Goal: Task Accomplishment & Management: Use online tool/utility

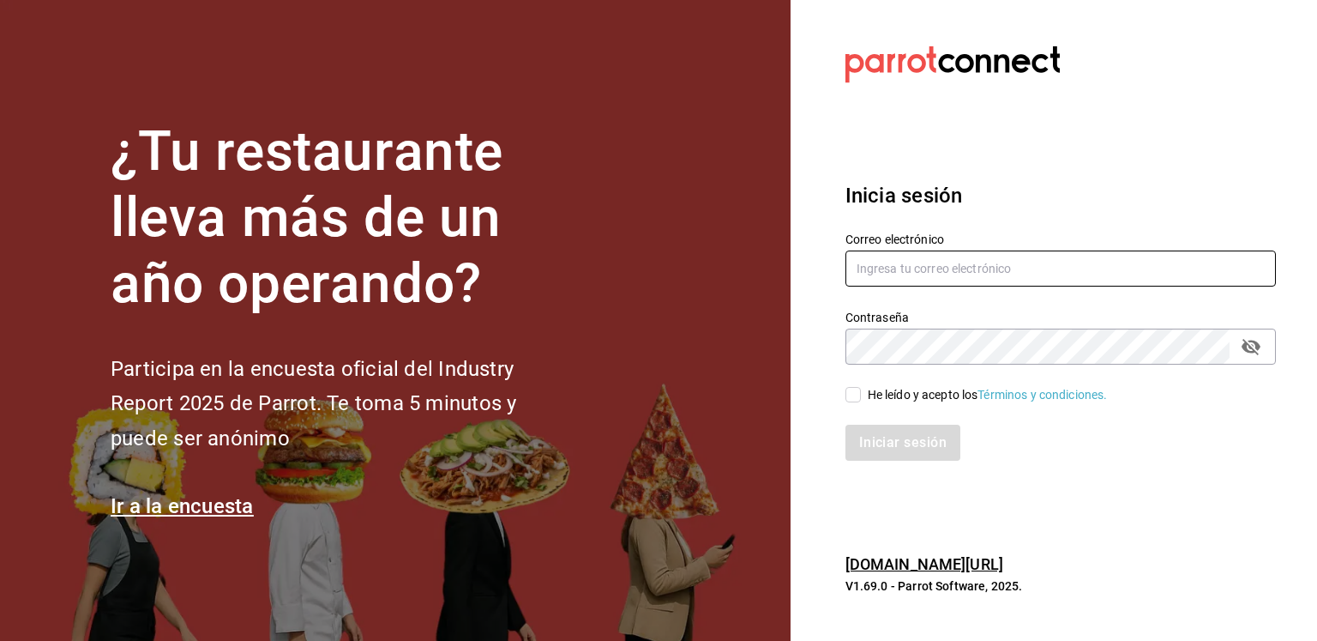
type input "kchconsultoria@gmail.com"
click at [856, 395] on input "He leído y acepto los Términos y condiciones." at bounding box center [853, 394] width 15 height 15
checkbox input "true"
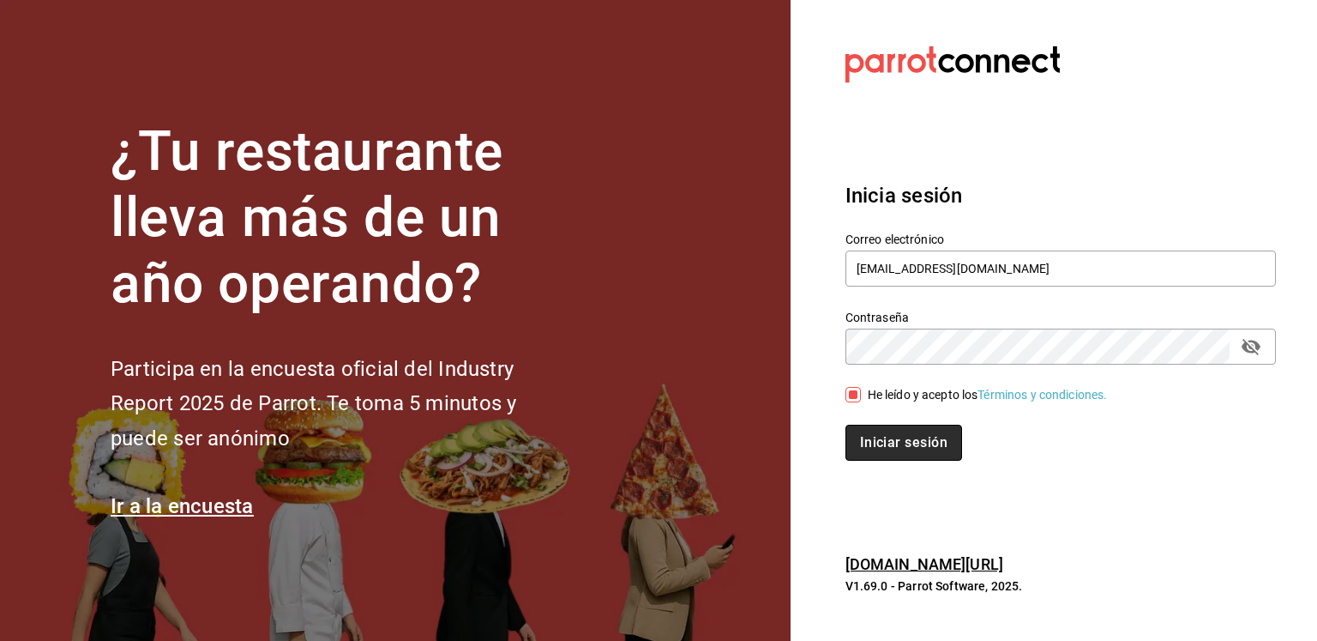
click at [913, 448] on button "Iniciar sesión" at bounding box center [904, 442] width 117 height 36
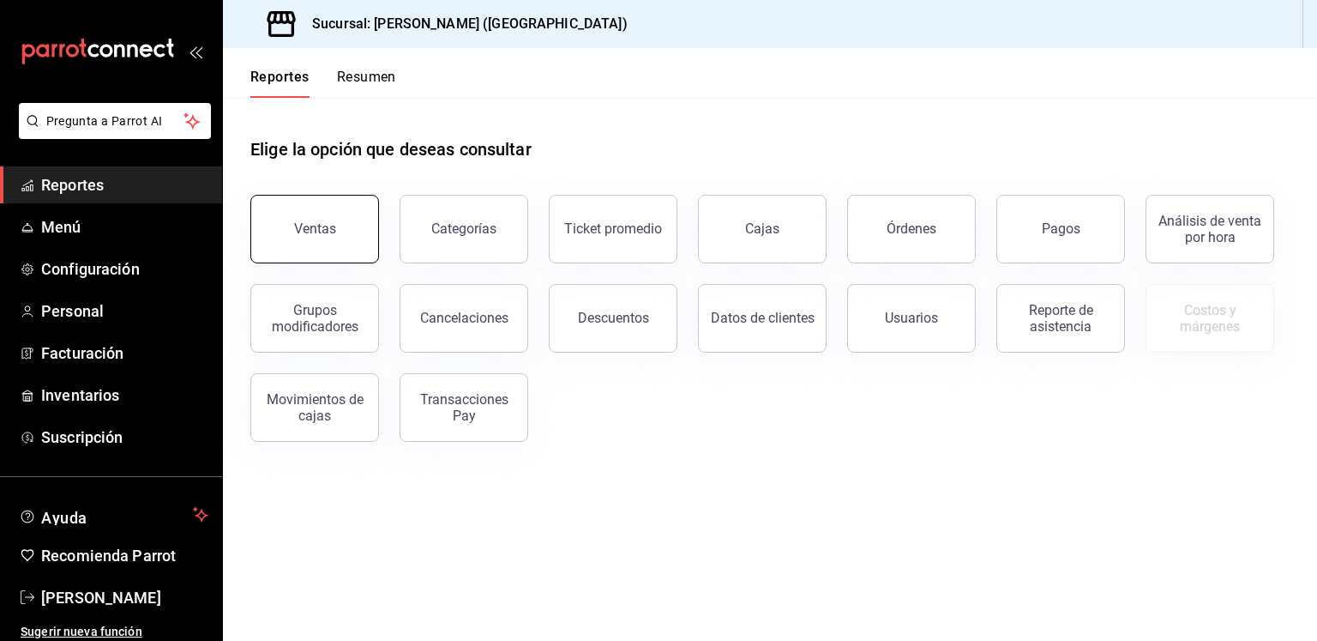
click at [322, 220] on button "Ventas" at bounding box center [314, 229] width 129 height 69
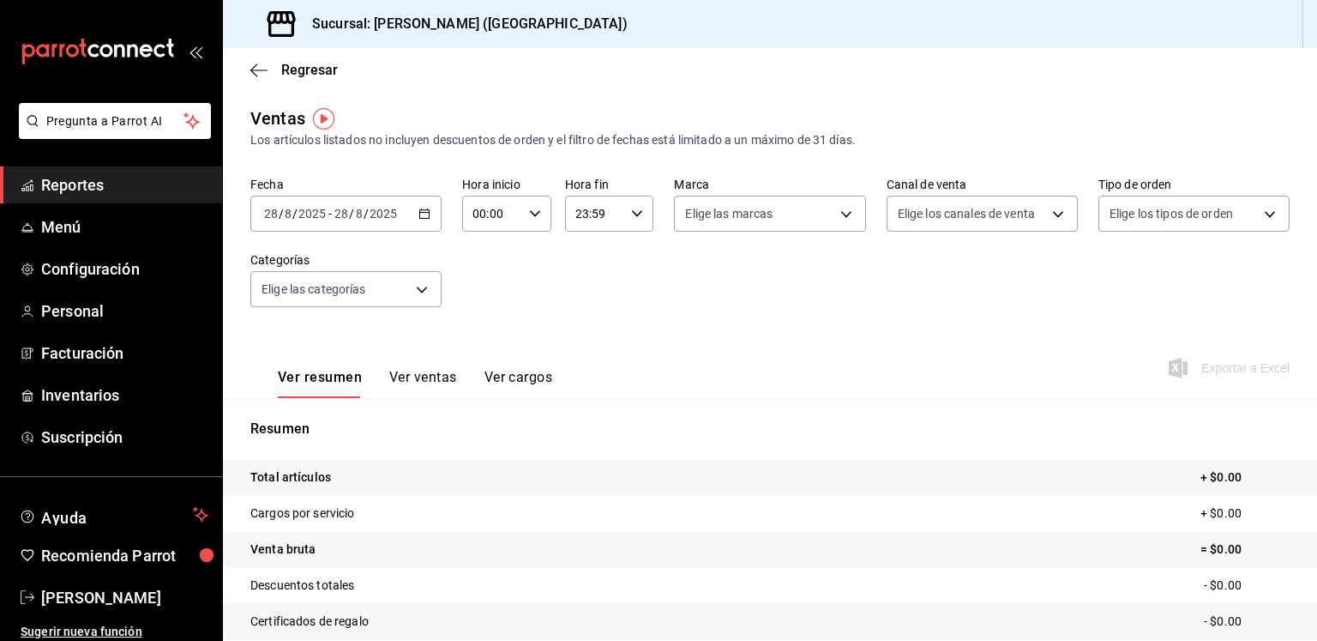
click at [426, 211] on \(Stroke\) "button" at bounding box center [424, 213] width 10 height 9
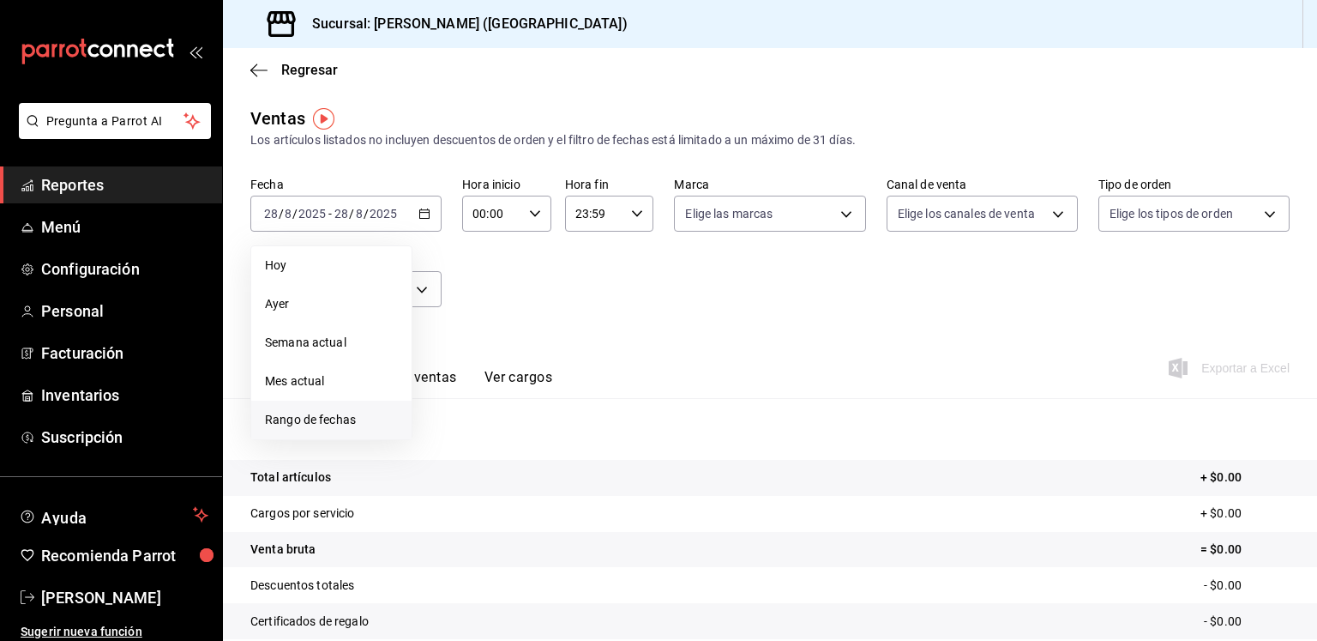
click at [334, 434] on li "Rango de fechas" at bounding box center [331, 419] width 160 height 39
click at [505, 479] on abbr "27" at bounding box center [508, 478] width 11 height 12
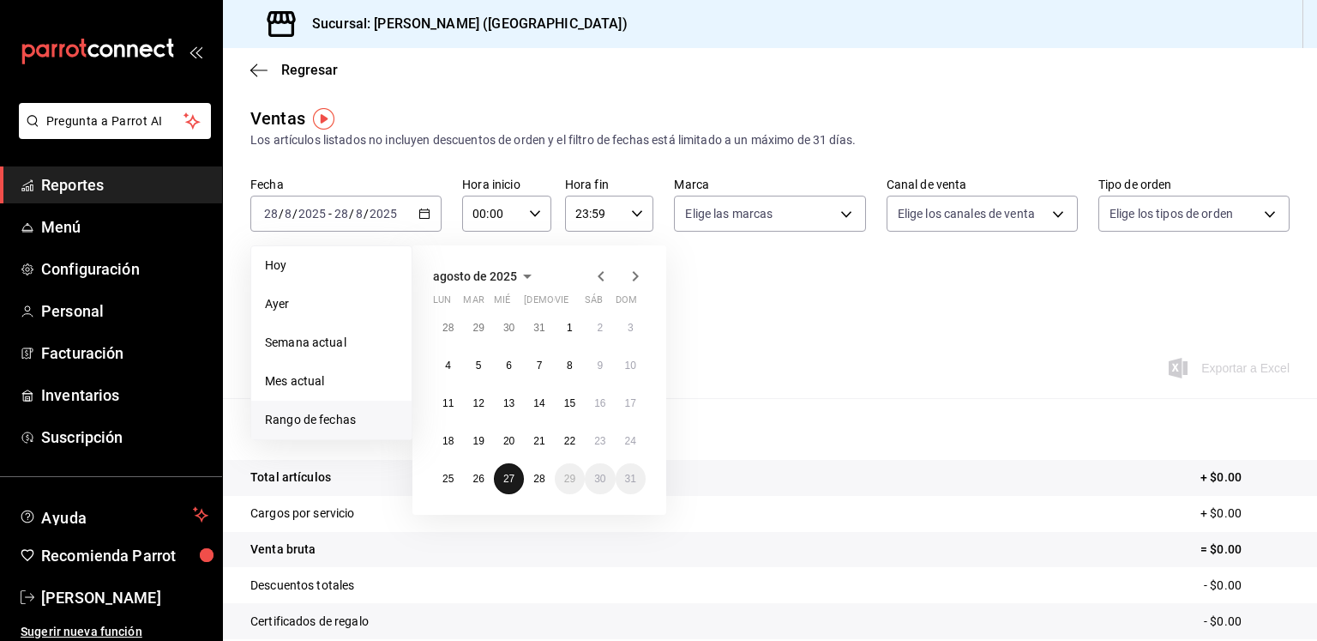
click at [505, 479] on abbr "27" at bounding box center [508, 478] width 11 height 12
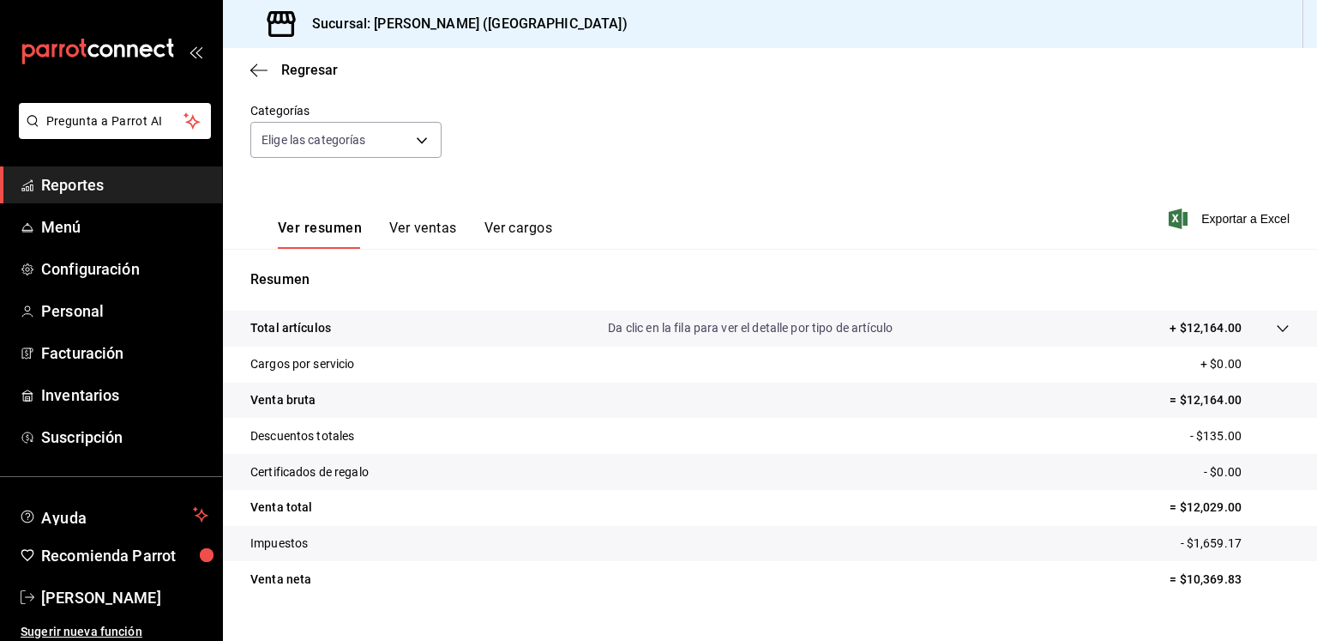
scroll to position [181, 0]
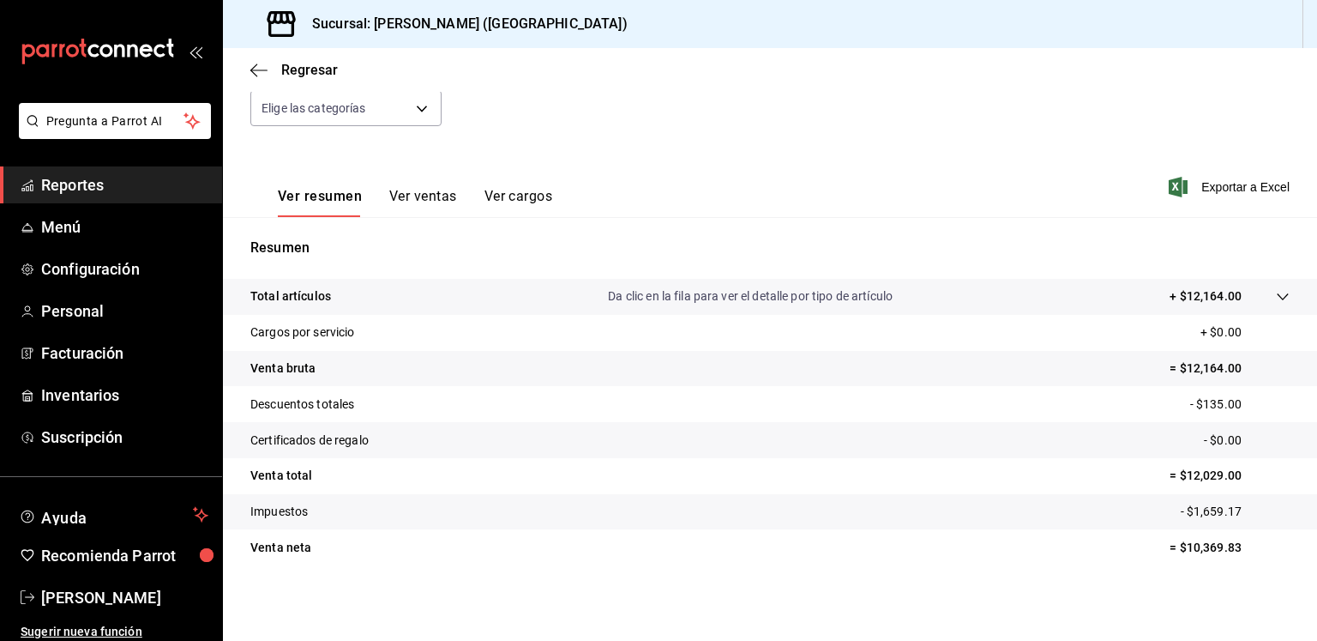
click at [698, 195] on div "Ver resumen Ver ventas Ver cargos Exportar a Excel" at bounding box center [770, 182] width 1094 height 70
click at [1210, 364] on p "= $12,164.00" at bounding box center [1230, 368] width 120 height 18
copy p "12,164.00"
click at [1200, 402] on p "- $135.00" at bounding box center [1239, 404] width 99 height 18
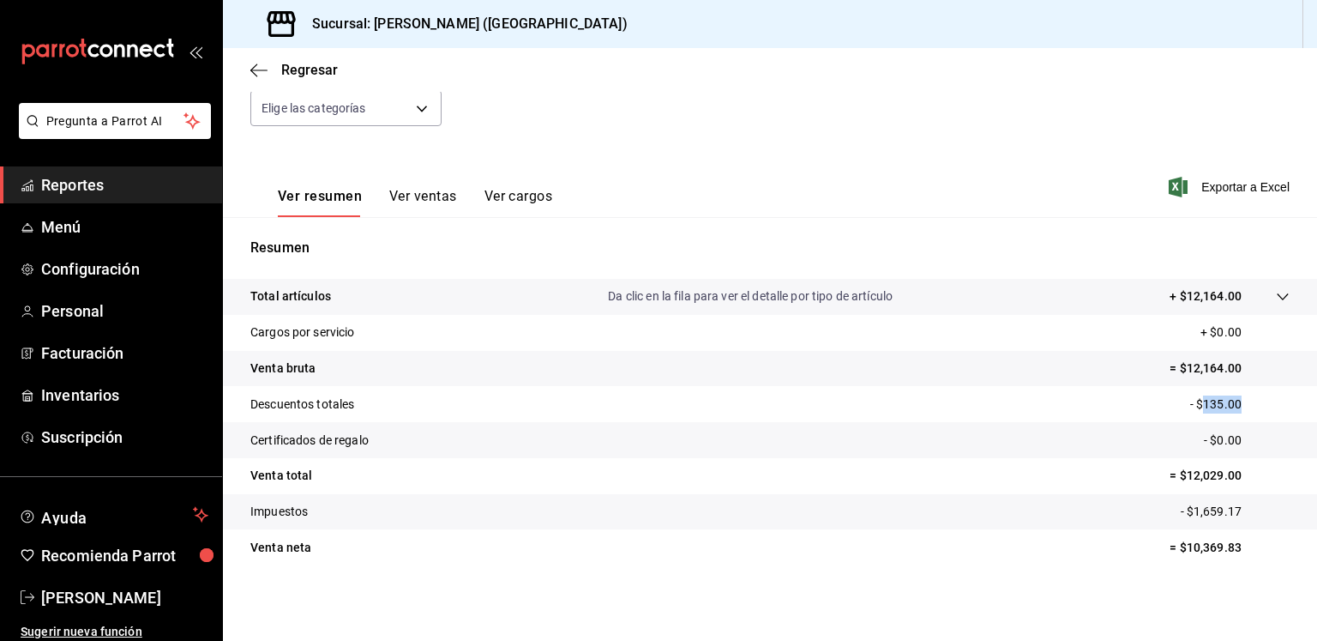
click at [1200, 401] on p "- $135.00" at bounding box center [1239, 404] width 99 height 18
copy p "135.00"
click at [1201, 515] on p "- $1,659.17" at bounding box center [1235, 512] width 109 height 18
drag, startPoint x: 1201, startPoint y: 515, endPoint x: 1042, endPoint y: 491, distance: 161.4
click at [1197, 513] on p "- $1,659.17" at bounding box center [1235, 512] width 109 height 18
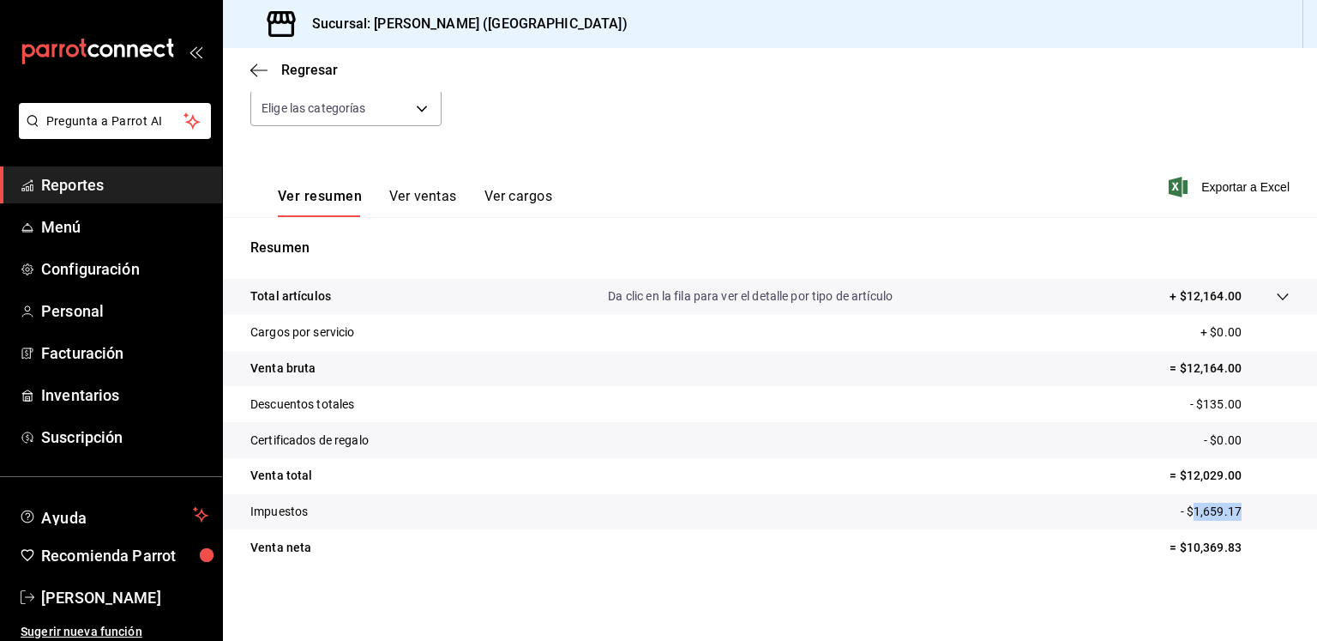
copy p "1,659.17"
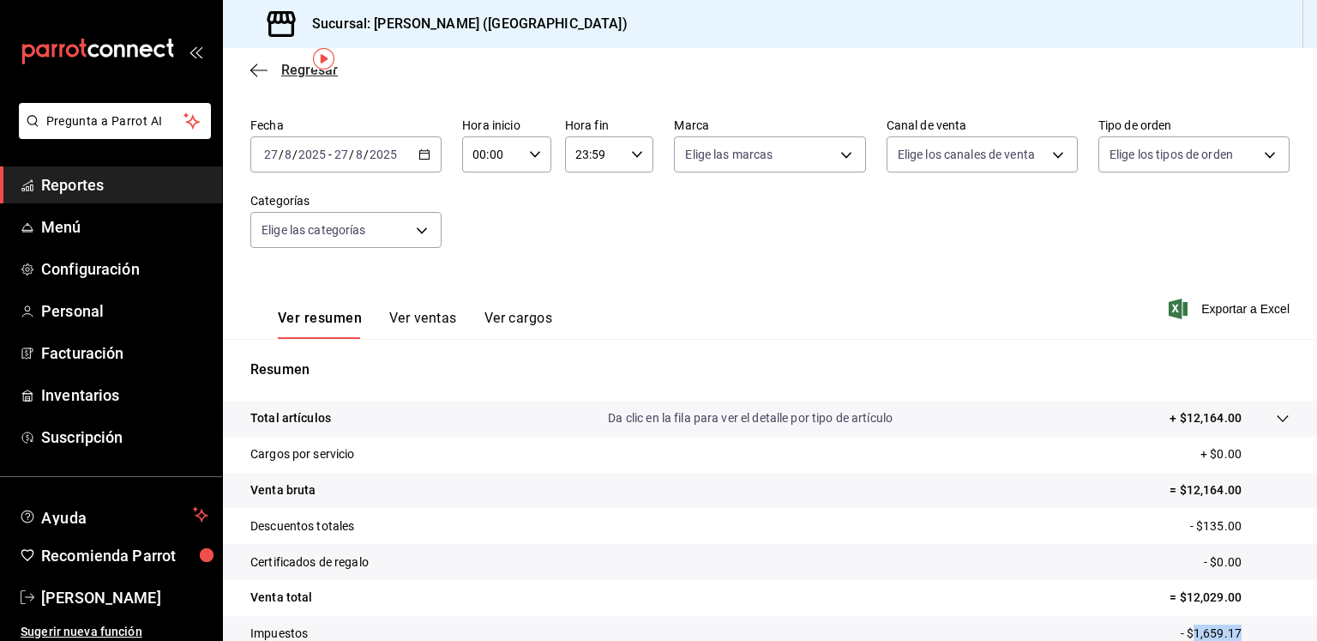
scroll to position [9, 0]
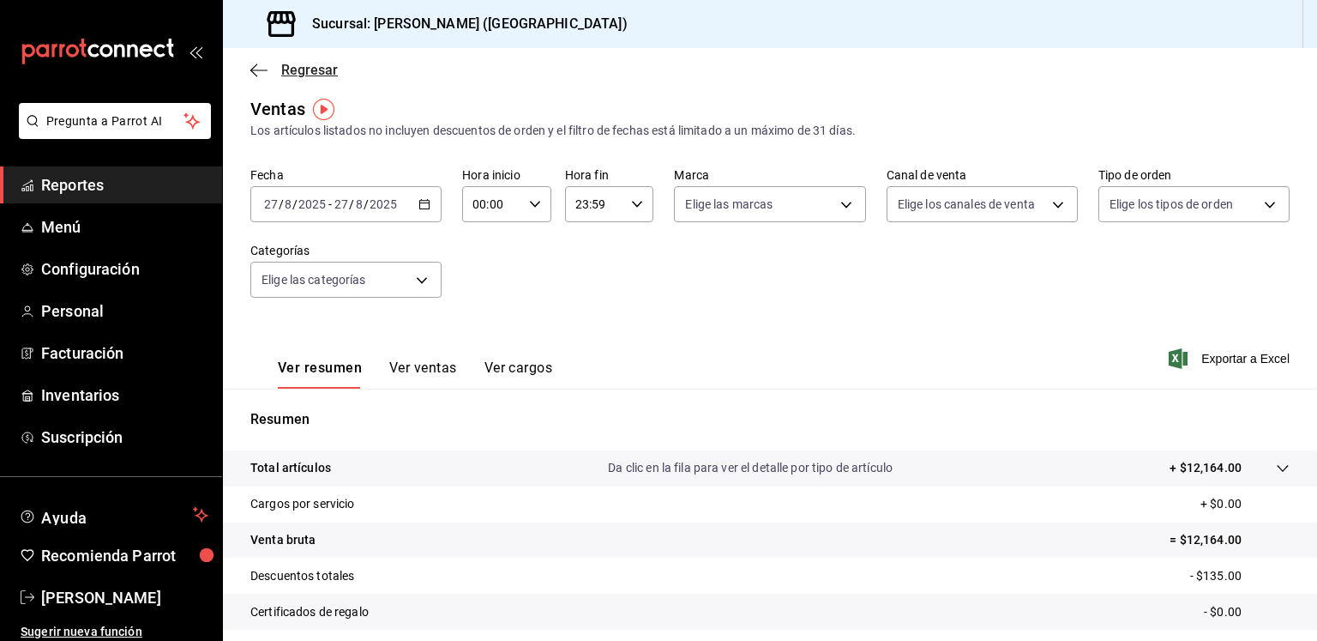
click at [262, 69] on icon "button" at bounding box center [258, 70] width 17 height 15
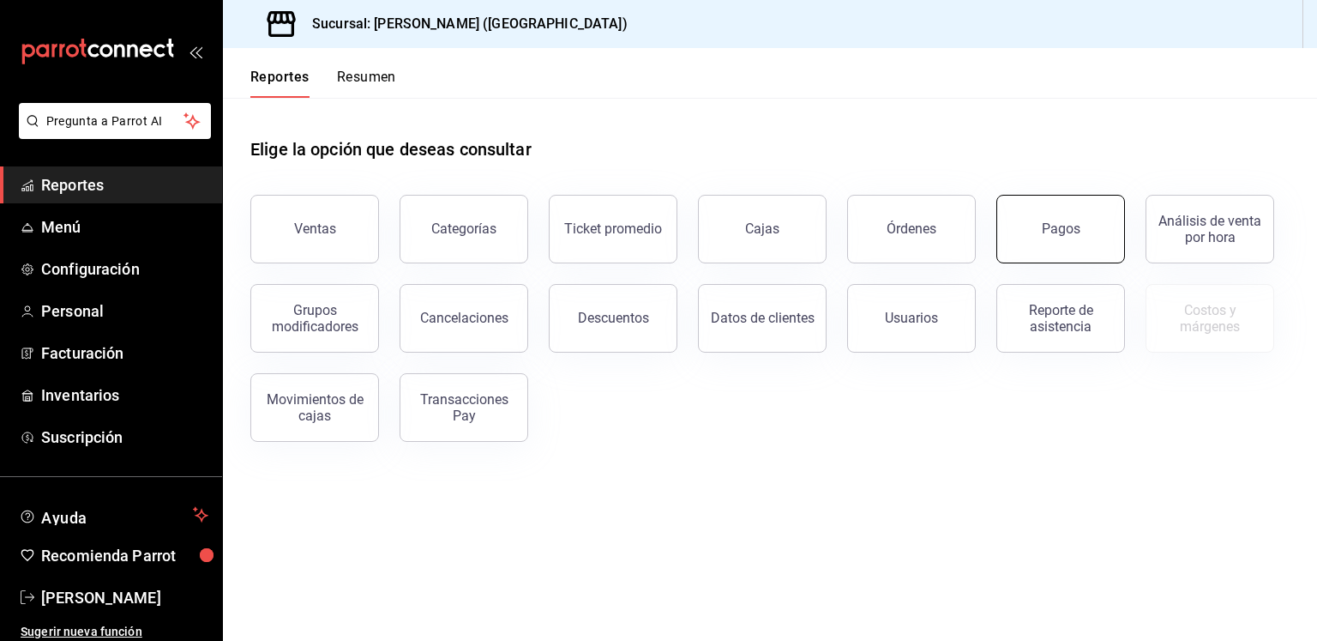
click at [1057, 240] on button "Pagos" at bounding box center [1060, 229] width 129 height 69
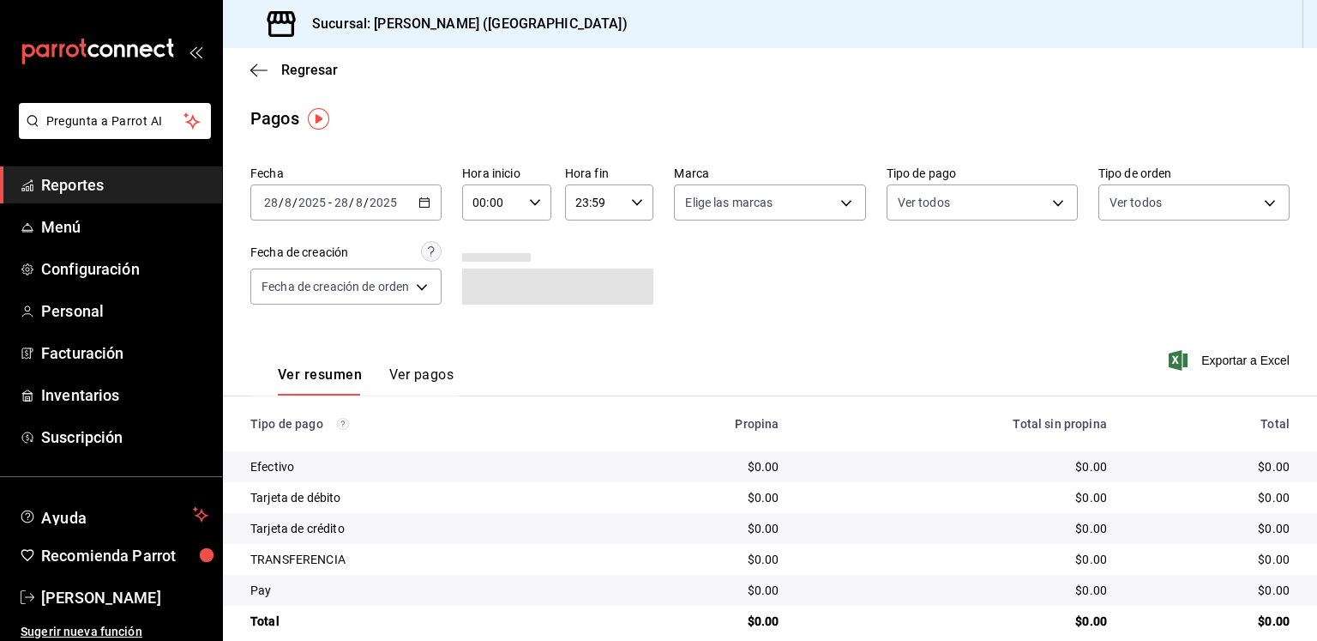
click at [433, 197] on div "[DATE] [DATE] - [DATE] [DATE]" at bounding box center [345, 202] width 191 height 36
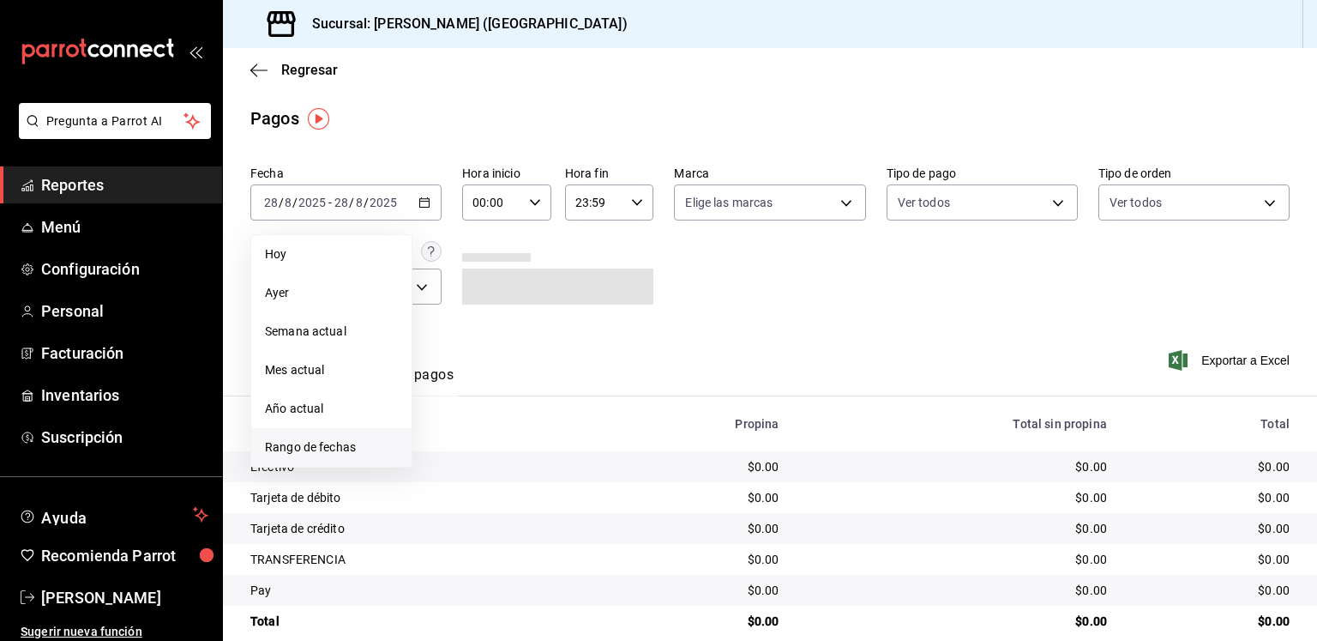
click at [315, 447] on span "Rango de fechas" at bounding box center [331, 447] width 133 height 18
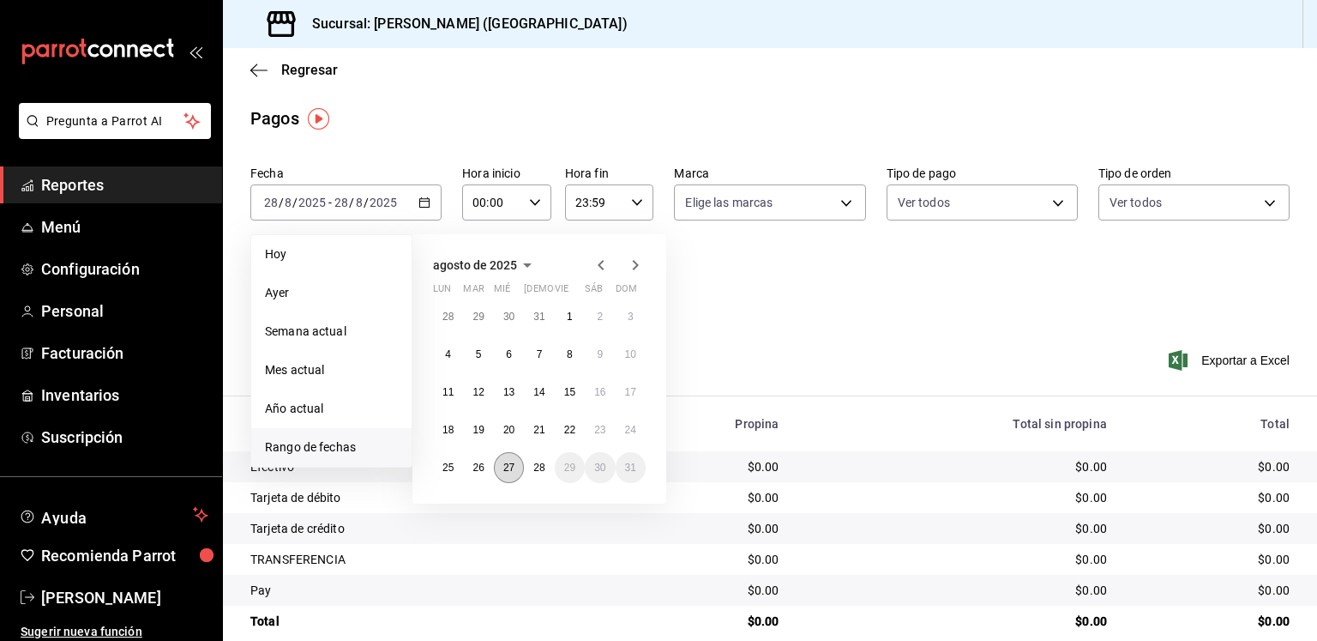
click at [504, 472] on abbr "27" at bounding box center [508, 467] width 11 height 12
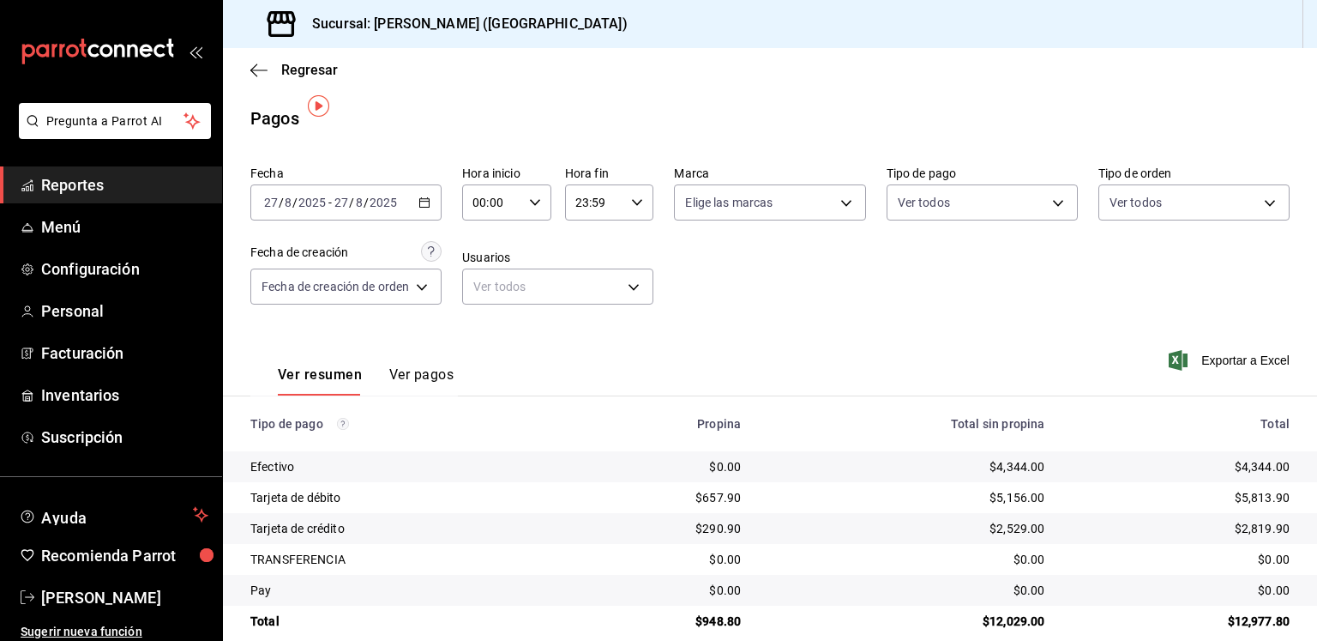
scroll to position [24, 0]
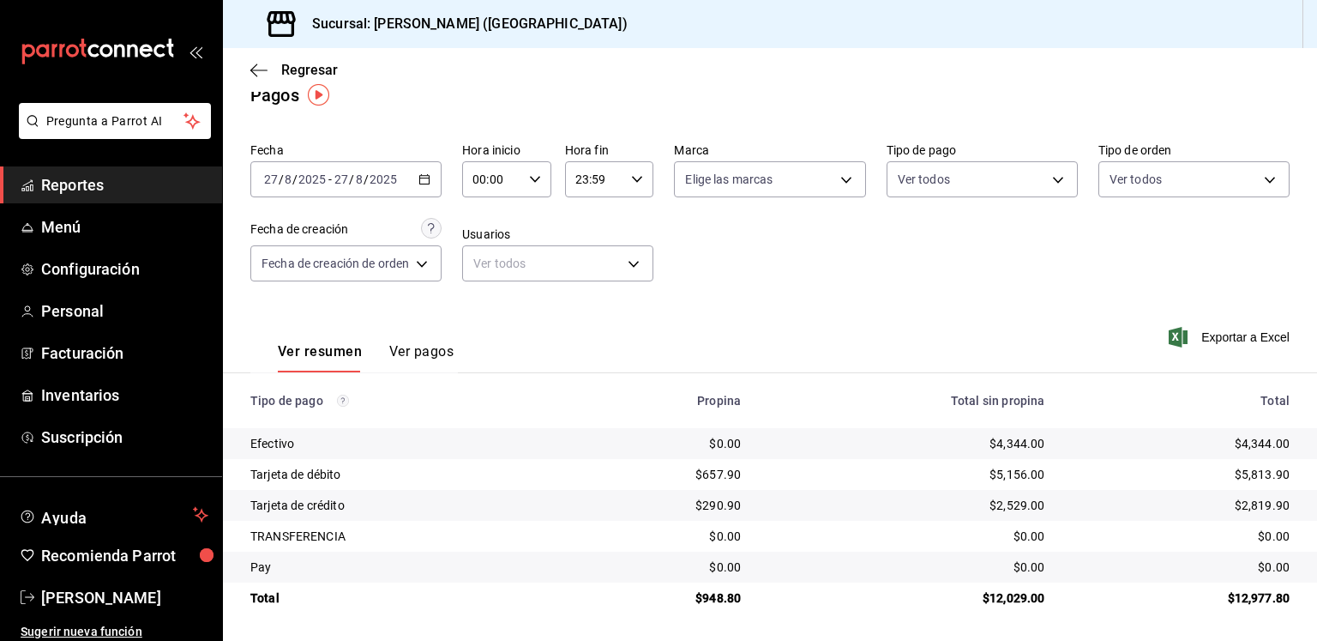
click at [1237, 433] on td "$4,344.00" at bounding box center [1187, 443] width 259 height 31
copy div "4,344.00"
click at [1246, 472] on div "$5,813.90" at bounding box center [1181, 474] width 218 height 17
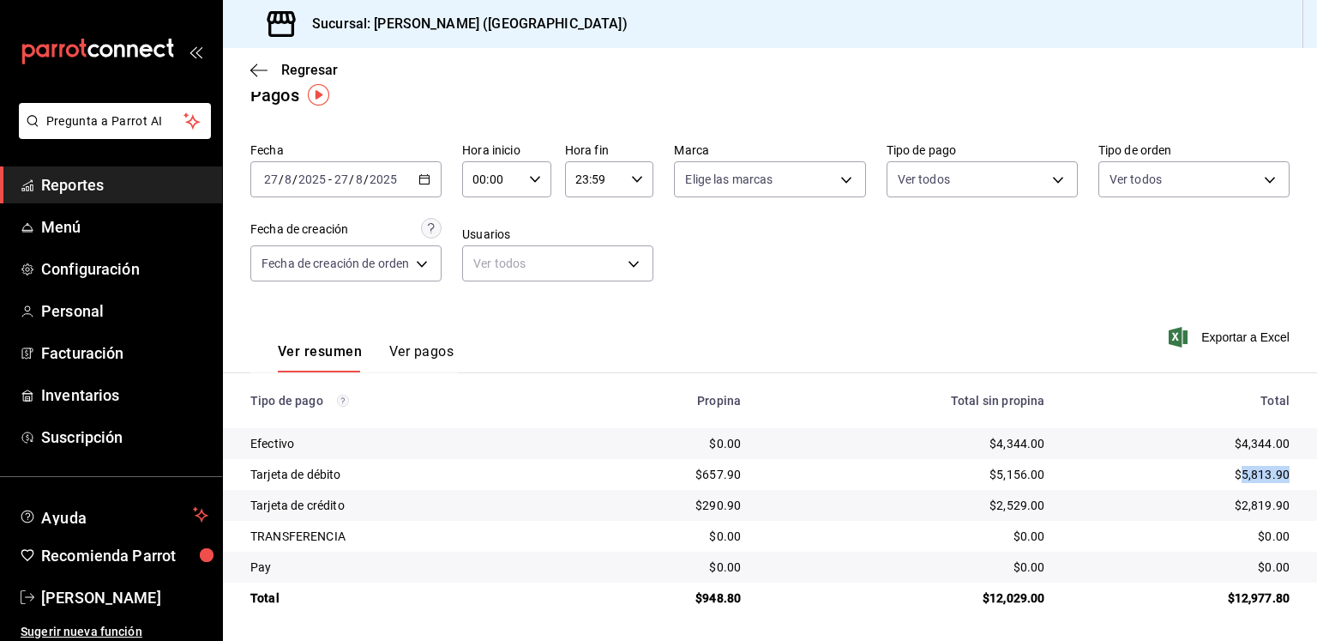
copy div "5,813.90"
click at [1246, 502] on div "$2,819.90" at bounding box center [1181, 505] width 218 height 17
copy div "2,819.90"
click at [706, 594] on div "$948.80" at bounding box center [663, 597] width 155 height 17
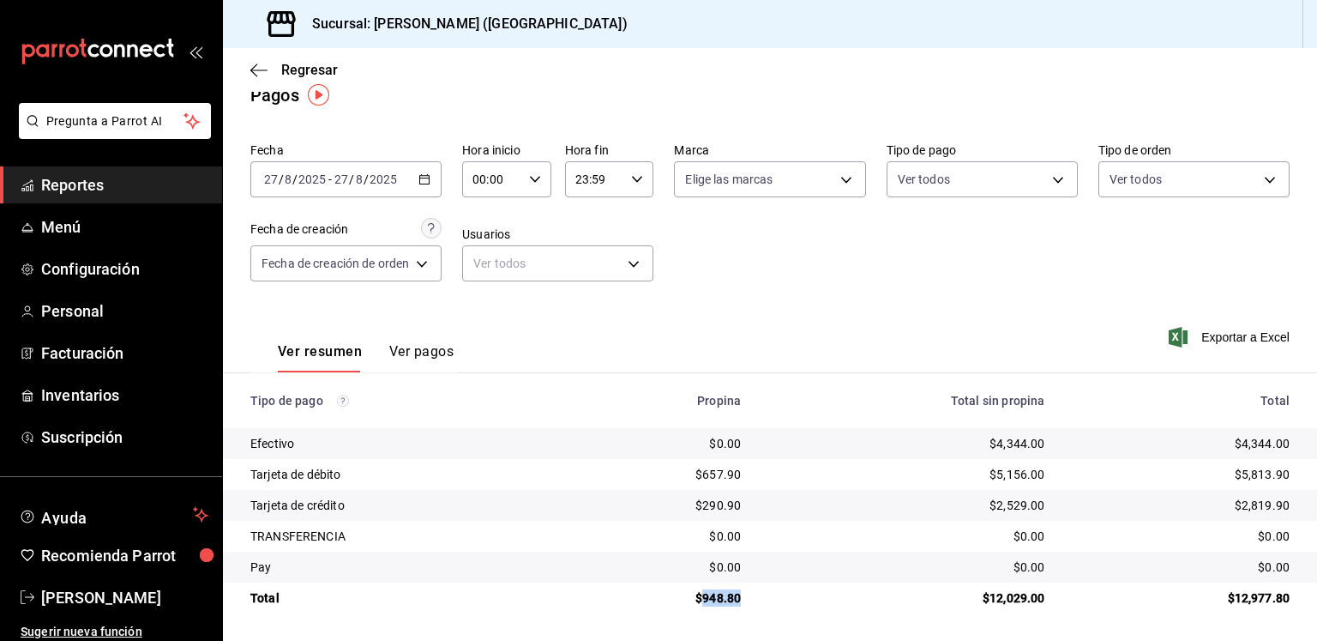
click at [706, 594] on div "$948.80" at bounding box center [663, 597] width 155 height 17
copy div "948.80"
click at [1009, 611] on td "$12,029.00" at bounding box center [907, 597] width 304 height 31
click at [1007, 608] on td "$12,029.00" at bounding box center [907, 597] width 304 height 31
copy div "12,029.00"
